Goal: Complete application form

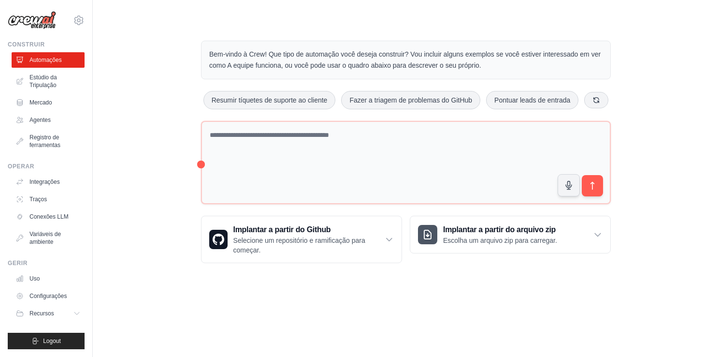
click at [254, 60] on p "Bem-vindo à Crew! Que tipo de automação você deseja construir? Vou incluir algu…" at bounding box center [405, 60] width 393 height 22
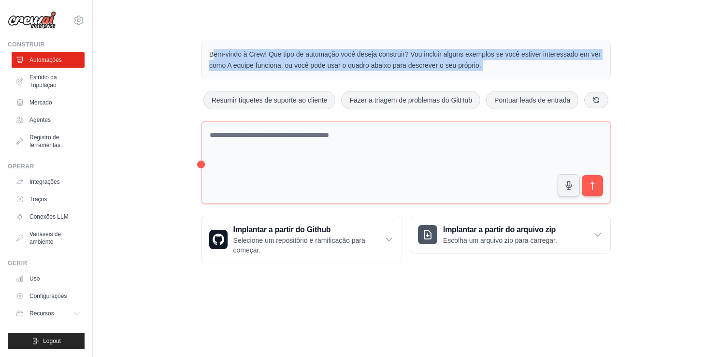
click at [254, 60] on p "Bem-vindo à Crew! Que tipo de automação você deseja construir? Vou incluir algu…" at bounding box center [405, 60] width 393 height 22
drag, startPoint x: 0, startPoint y: 0, endPoint x: 215, endPoint y: 57, distance: 222.5
click at [215, 57] on p "Bem-vindo à Crew! Que tipo de automação você deseja construir? Vou incluir algu…" at bounding box center [405, 60] width 393 height 22
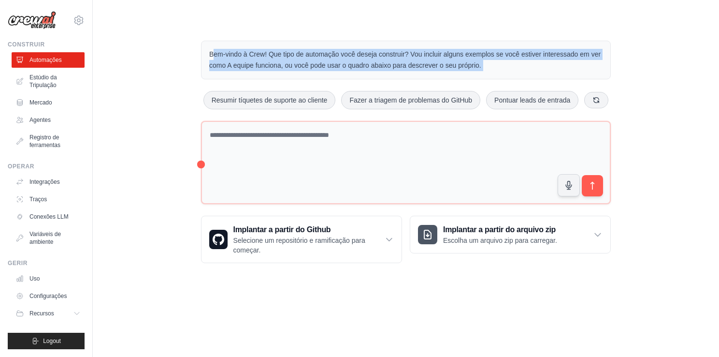
click at [215, 57] on p "Bem-vindo à Crew! Que tipo de automação você deseja construir? Vou incluir algu…" at bounding box center [405, 60] width 393 height 22
drag, startPoint x: 215, startPoint y: 57, endPoint x: 183, endPoint y: 76, distance: 37.1
click at [183, 76] on div "Bem-vindo à Crew! Que tipo de automação você deseja construir? Vou incluir algu…" at bounding box center [405, 151] width 595 height 253
click at [170, 69] on div "Bem-vindo à Crew! Que tipo de automação você deseja construir? Vou incluir algu…" at bounding box center [405, 151] width 595 height 253
click at [184, 95] on div "Bem-vindo à Crew! Que tipo de automação você deseja construir? Vou incluir algu…" at bounding box center [405, 151] width 595 height 253
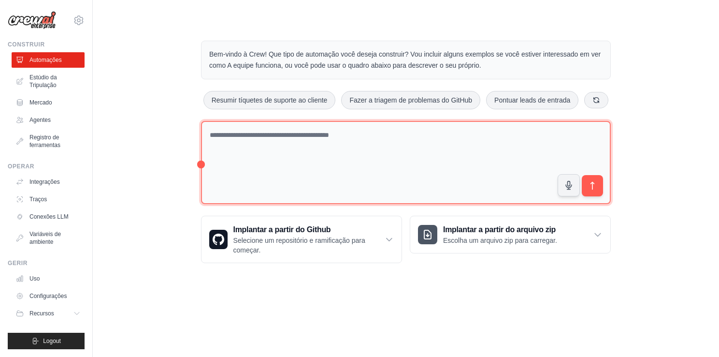
click at [280, 136] on textarea at bounding box center [406, 163] width 410 height 84
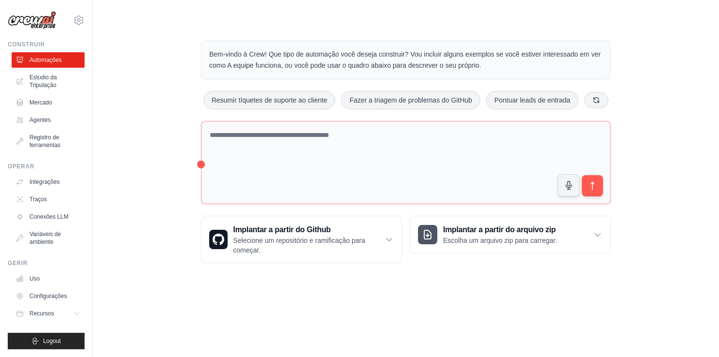
click at [139, 138] on div "Bem-vindo à Crew! Que tipo de automação você deseja construir? Vou incluir algu…" at bounding box center [405, 151] width 595 height 253
click at [316, 67] on p "Bem-vindo à Crew! Que tipo de automação você deseja construir? Vou incluir algu…" at bounding box center [405, 60] width 393 height 22
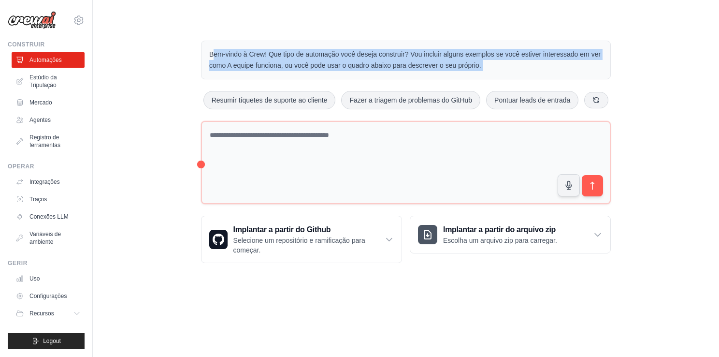
click at [316, 67] on p "Bem-vindo à Crew! Que tipo de automação você deseja construir? Vou incluir algu…" at bounding box center [405, 60] width 393 height 22
drag, startPoint x: 316, startPoint y: 67, endPoint x: 265, endPoint y: 71, distance: 50.9
click at [265, 71] on p "Bem-vindo à Crew! Que tipo de automação você deseja construir? Vou incluir algu…" at bounding box center [405, 60] width 393 height 22
click at [323, 61] on p "Bem-vindo à Crew! Que tipo de automação você deseja construir? Vou incluir algu…" at bounding box center [405, 60] width 393 height 22
click at [440, 49] on p "Bem-vindo à Crew! Que tipo de automação você deseja construir? Vou incluir algu…" at bounding box center [405, 60] width 393 height 22
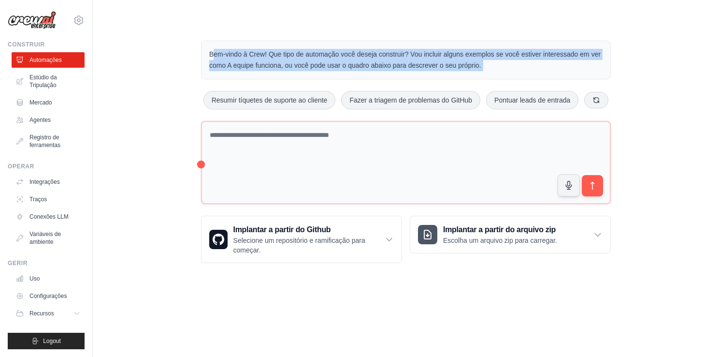
click at [430, 52] on p "Bem-vindo à Crew! Que tipo de automação você deseja construir? Vou incluir algu…" at bounding box center [405, 60] width 393 height 22
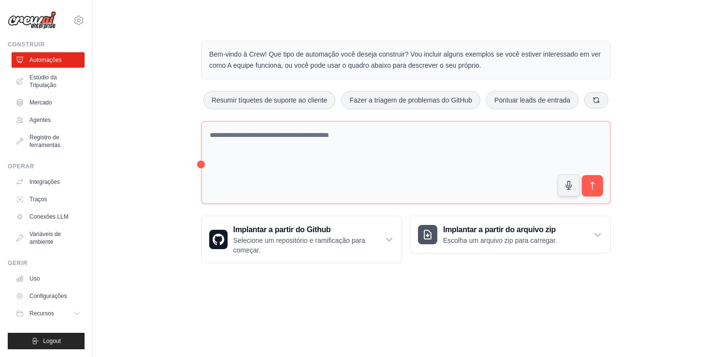
click at [421, 31] on div "Bem-vindo à Crew! Que tipo de automação você deseja construir? Vou incluir algu…" at bounding box center [405, 151] width 433 height 253
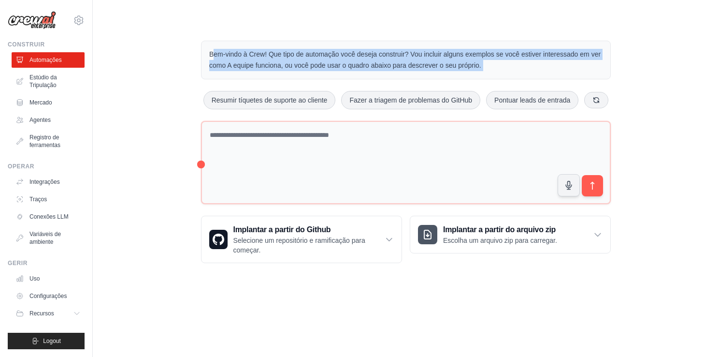
click at [421, 31] on div "Bem-vindo à Crew! Que tipo de automação você deseja construir? Vou incluir algu…" at bounding box center [405, 151] width 433 height 253
drag, startPoint x: 421, startPoint y: 31, endPoint x: 371, endPoint y: 42, distance: 51.5
click at [371, 42] on div "Bem-vindo à Crew! Que tipo de automação você deseja construir? Vou incluir algu…" at bounding box center [406, 60] width 410 height 39
click at [357, 54] on p "Bem-vindo à Crew! Que tipo de automação você deseja construir? Vou incluir algu…" at bounding box center [405, 60] width 393 height 22
